Goal: Transaction & Acquisition: Download file/media

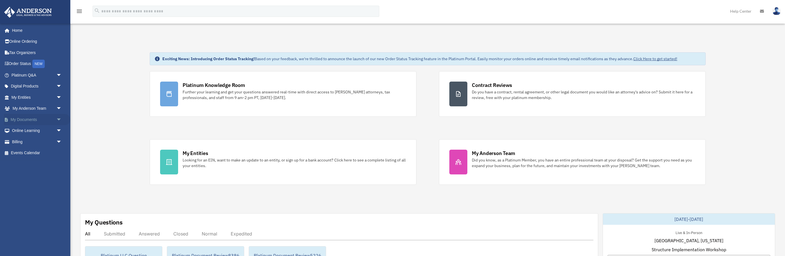
click at [34, 117] on link "My Documents arrow_drop_down" at bounding box center [37, 119] width 66 height 11
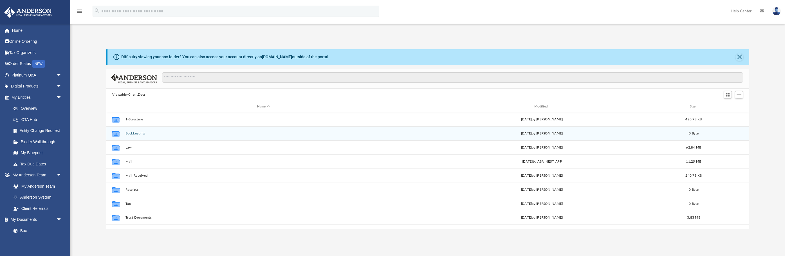
scroll to position [128, 643]
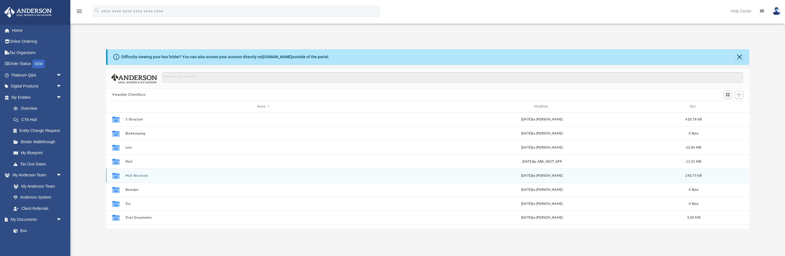
click at [129, 177] on button "Mail Received" at bounding box center [264, 176] width 276 height 4
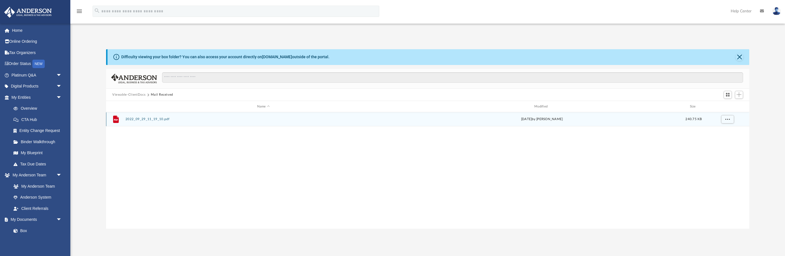
click at [149, 118] on button "2022_09_29_11_19_10.pdf" at bounding box center [264, 120] width 276 height 4
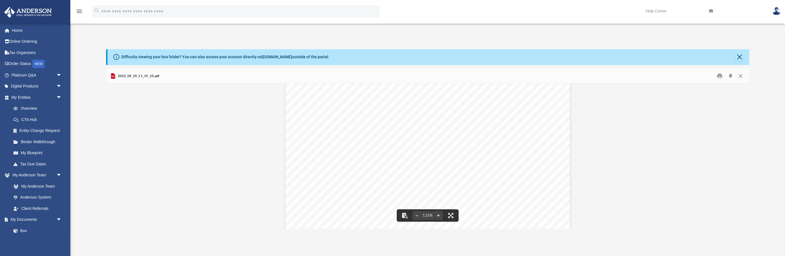
scroll to position [0, 0]
click at [743, 76] on button "Close" at bounding box center [741, 76] width 10 height 9
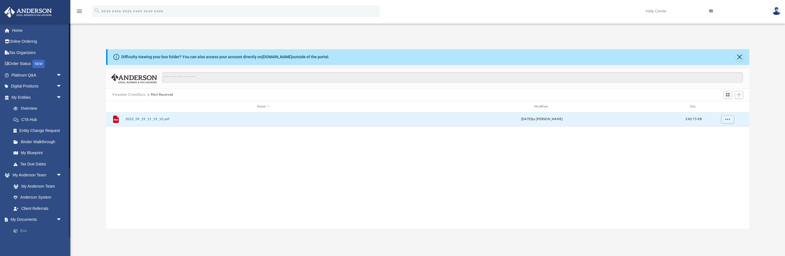
click at [29, 233] on link "Box" at bounding box center [39, 230] width 62 height 11
click at [132, 95] on button "Viewable-ClientDocs" at bounding box center [128, 94] width 33 height 5
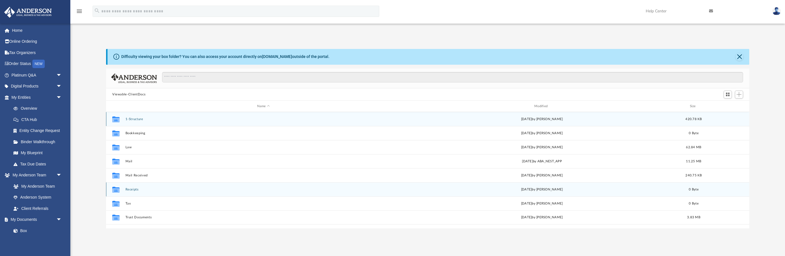
scroll to position [1, 0]
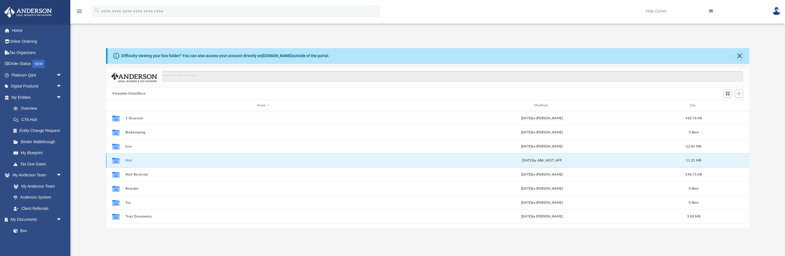
click at [129, 160] on button "Mail" at bounding box center [264, 161] width 276 height 4
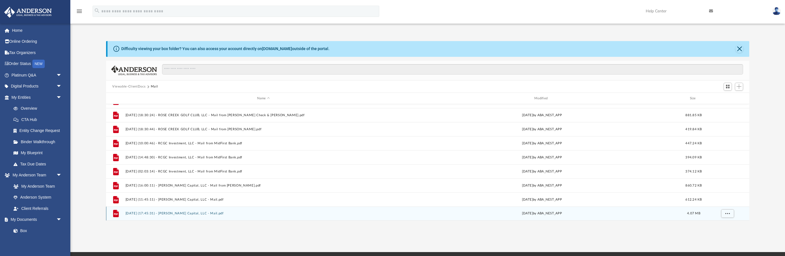
scroll to position [45, 0]
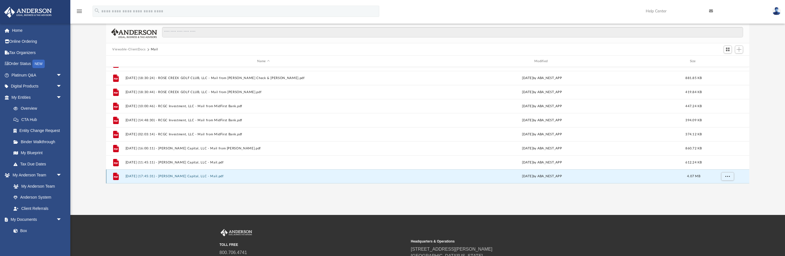
click at [148, 176] on button "2025.09.22 (17:45:31) - Martin Capital, LLC - Mail.pdf" at bounding box center [264, 177] width 276 height 4
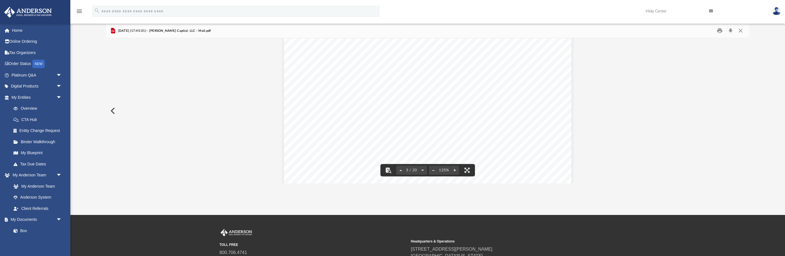
scroll to position [945, 0]
click at [729, 30] on button "Download" at bounding box center [731, 30] width 10 height 9
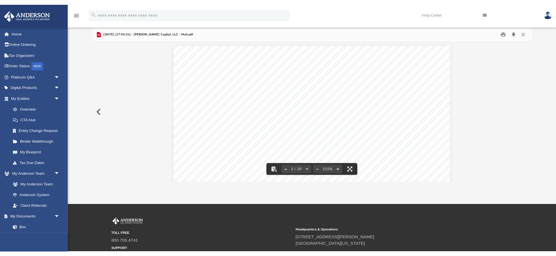
scroll to position [36, 0]
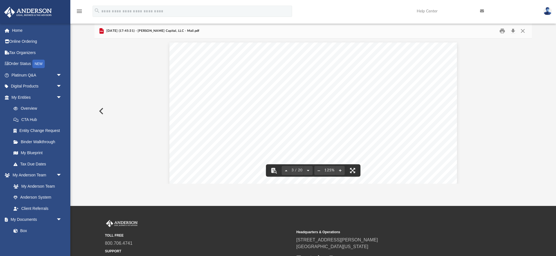
click at [210, 123] on div "Page 3" at bounding box center [313, 228] width 288 height 371
click at [100, 107] on button "Preview" at bounding box center [101, 111] width 12 height 16
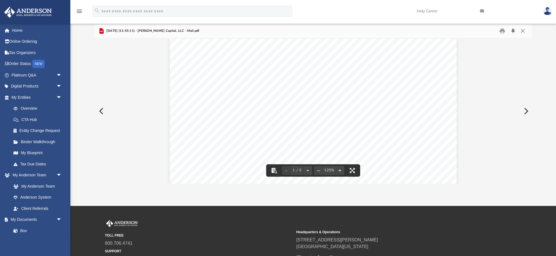
click at [514, 30] on button "Download" at bounding box center [513, 30] width 10 height 9
click at [100, 109] on button "Preview" at bounding box center [101, 111] width 12 height 16
click at [515, 29] on button "Download" at bounding box center [513, 30] width 10 height 9
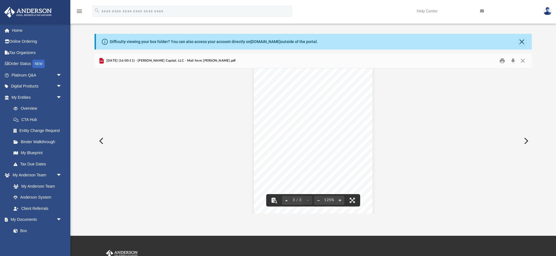
scroll to position [890, 0]
click at [101, 139] on button "Preview" at bounding box center [101, 141] width 12 height 16
click at [527, 141] on button "Preview" at bounding box center [526, 141] width 12 height 16
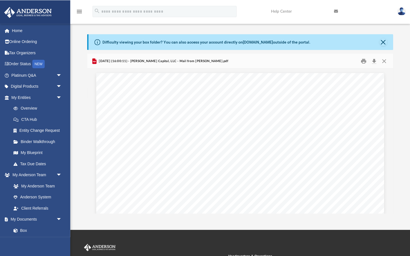
scroll to position [128, 306]
